Goal: Register for event/course

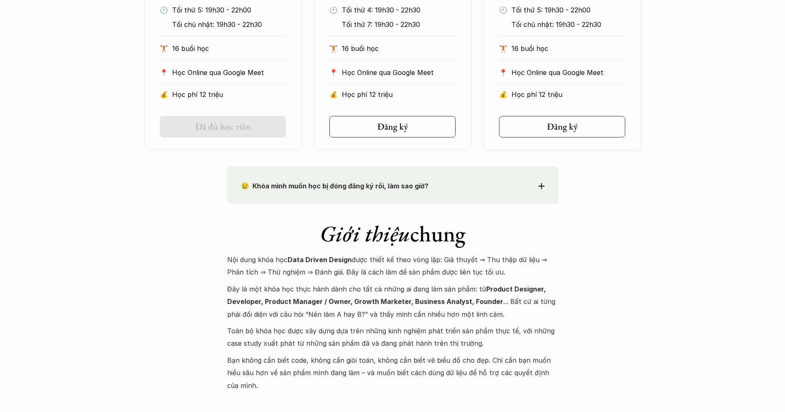
scroll to position [466, 0]
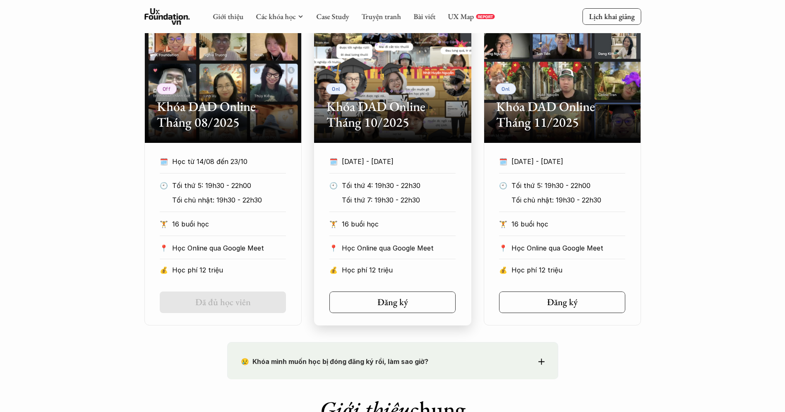
click at [388, 109] on h2 "Khóa DAD Online Tháng 10/2025" at bounding box center [392, 114] width 132 height 32
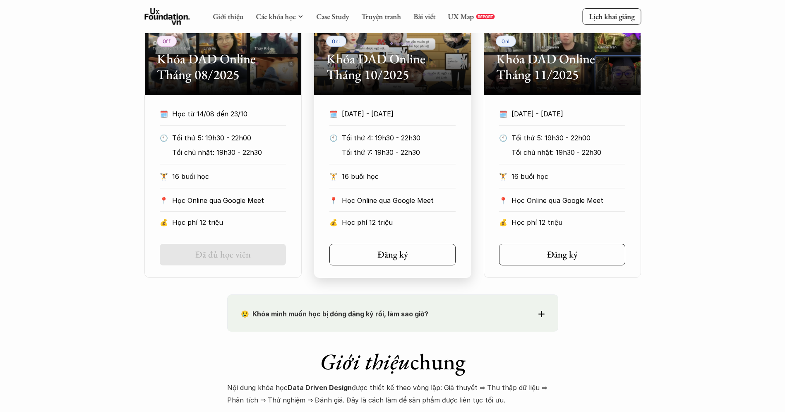
scroll to position [394, 0]
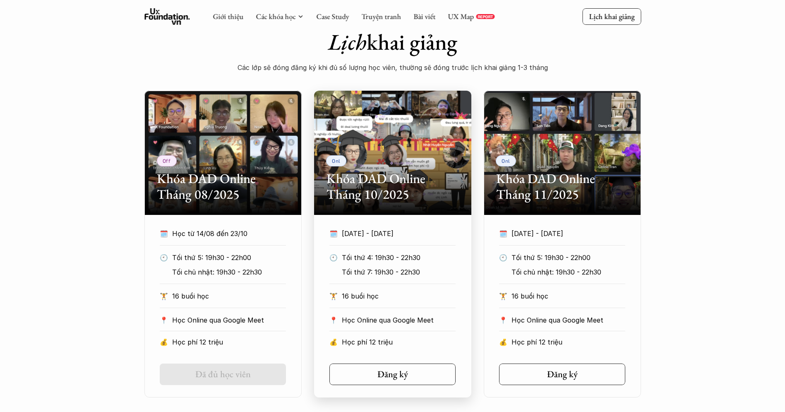
click at [369, 193] on h2 "Khóa DAD Online Tháng 10/2025" at bounding box center [392, 186] width 132 height 32
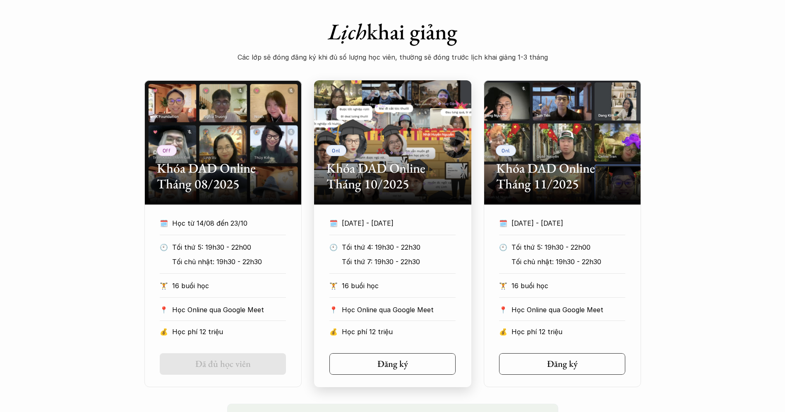
drag, startPoint x: 388, startPoint y: 339, endPoint x: 386, endPoint y: 348, distance: 8.9
click at [381, 365] on h5 "Đăng ký" at bounding box center [392, 363] width 31 height 11
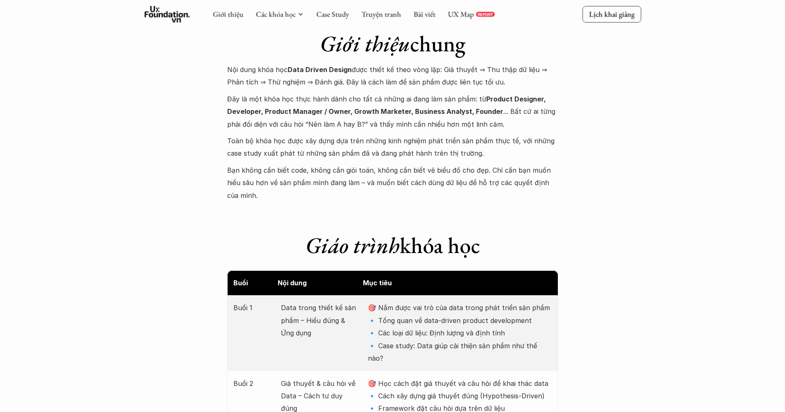
scroll to position [0, 0]
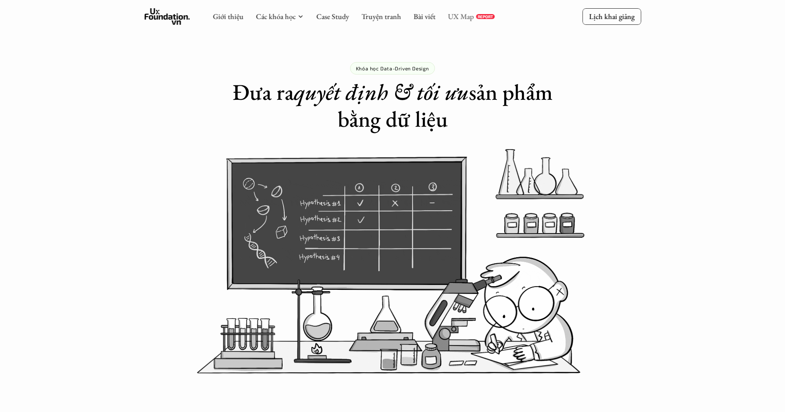
click at [470, 18] on link "UX Map" at bounding box center [461, 17] width 26 height 10
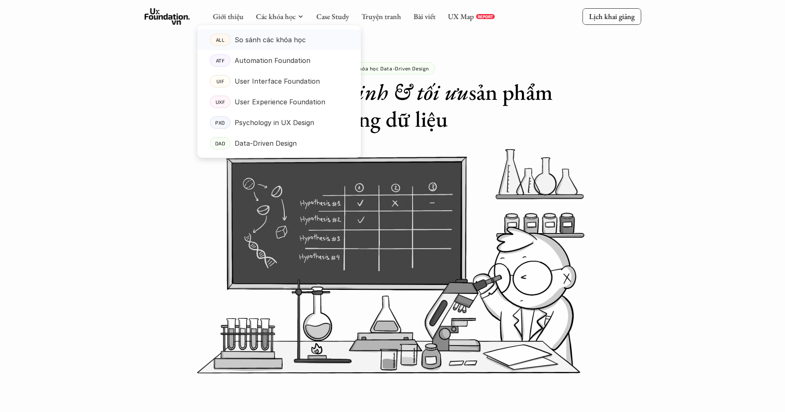
click at [283, 38] on p "So sánh các khóa học" at bounding box center [270, 40] width 71 height 12
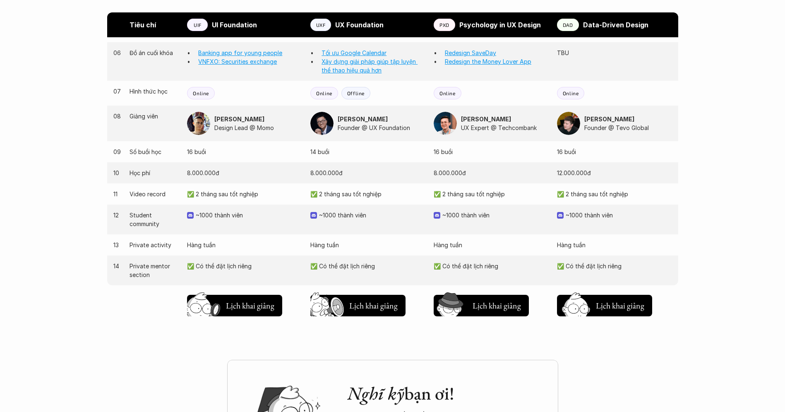
scroll to position [687, 0]
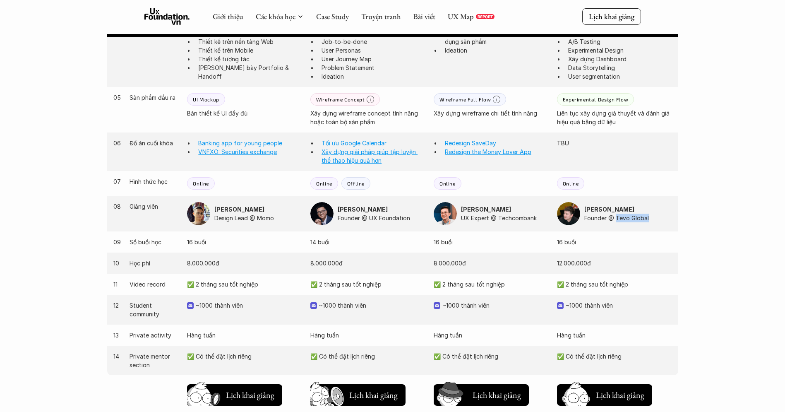
drag, startPoint x: 651, startPoint y: 219, endPoint x: 616, endPoint y: 218, distance: 35.2
click at [616, 218] on p "Founder @ Tevo Global" at bounding box center [628, 217] width 88 height 9
click at [726, 263] on div "Giới thiệu Các khóa học Case Study Truyện tranh Bài viết UX Map REPORT Lịch kha…" at bounding box center [392, 72] width 785 height 1519
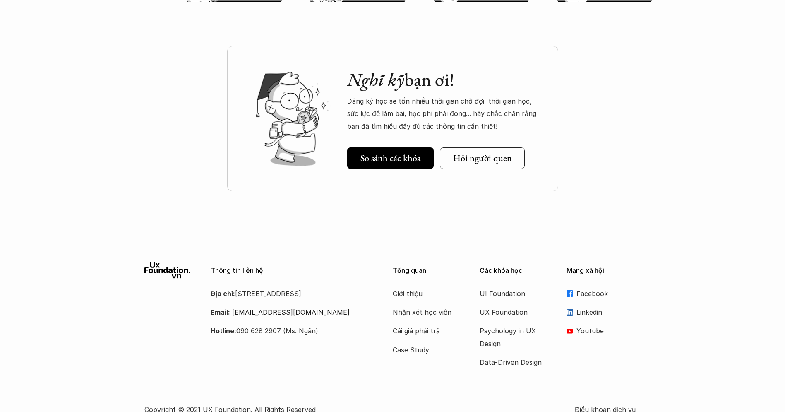
scroll to position [1107, 0]
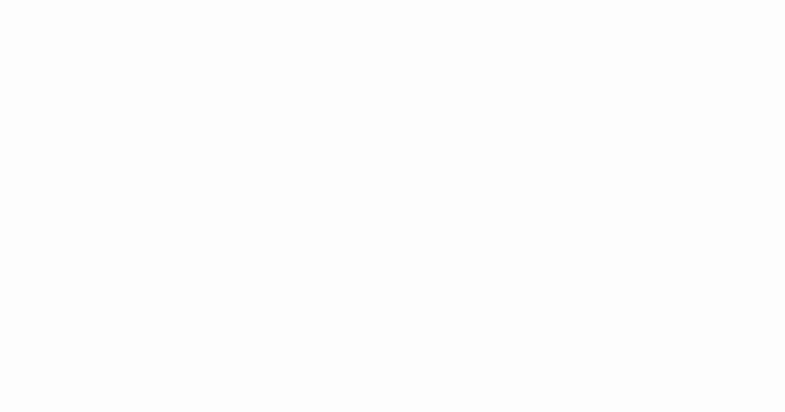
scroll to position [1231, 0]
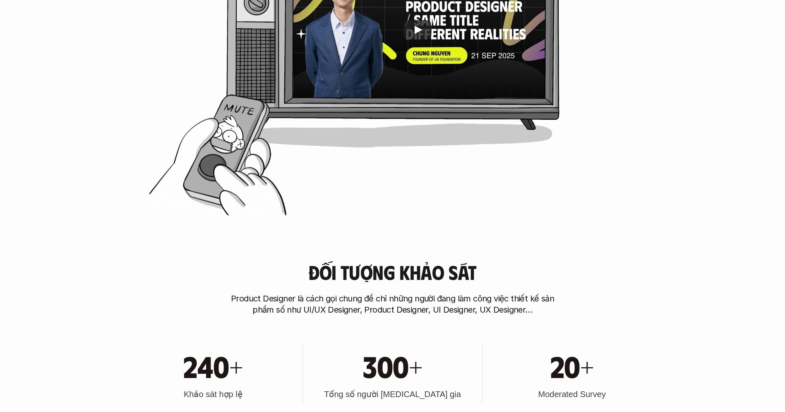
scroll to position [767, 0]
